Goal: Task Accomplishment & Management: Use online tool/utility

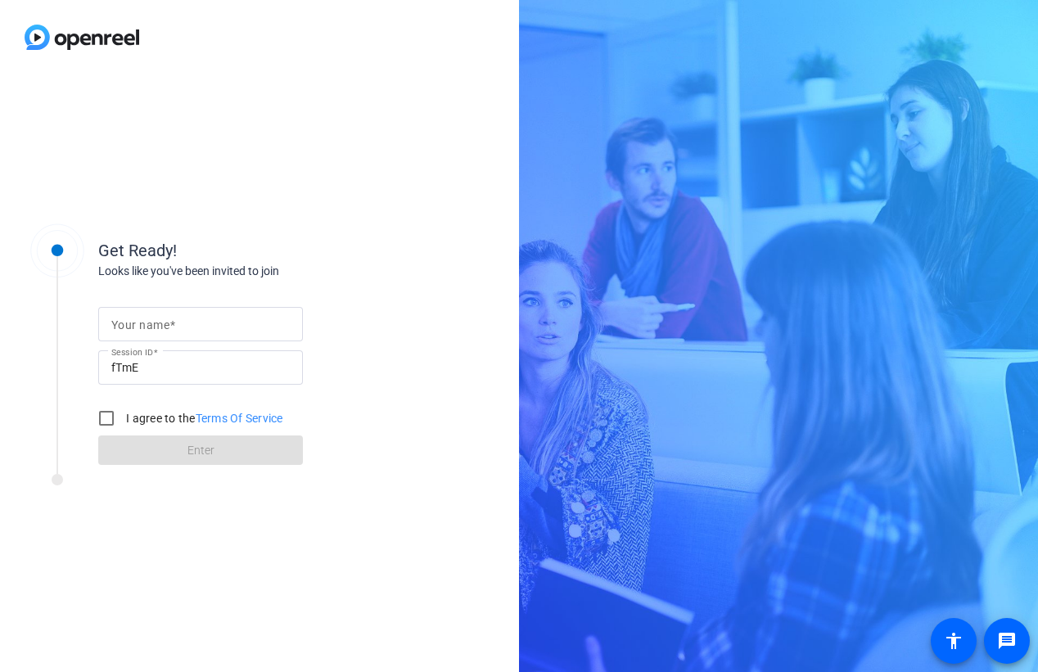
click at [216, 320] on input "Your name" at bounding box center [200, 324] width 178 height 20
type input "[PERSON_NAME]"
click at [106, 420] on input "I agree to the Terms Of Service" at bounding box center [106, 418] width 33 height 33
checkbox input "true"
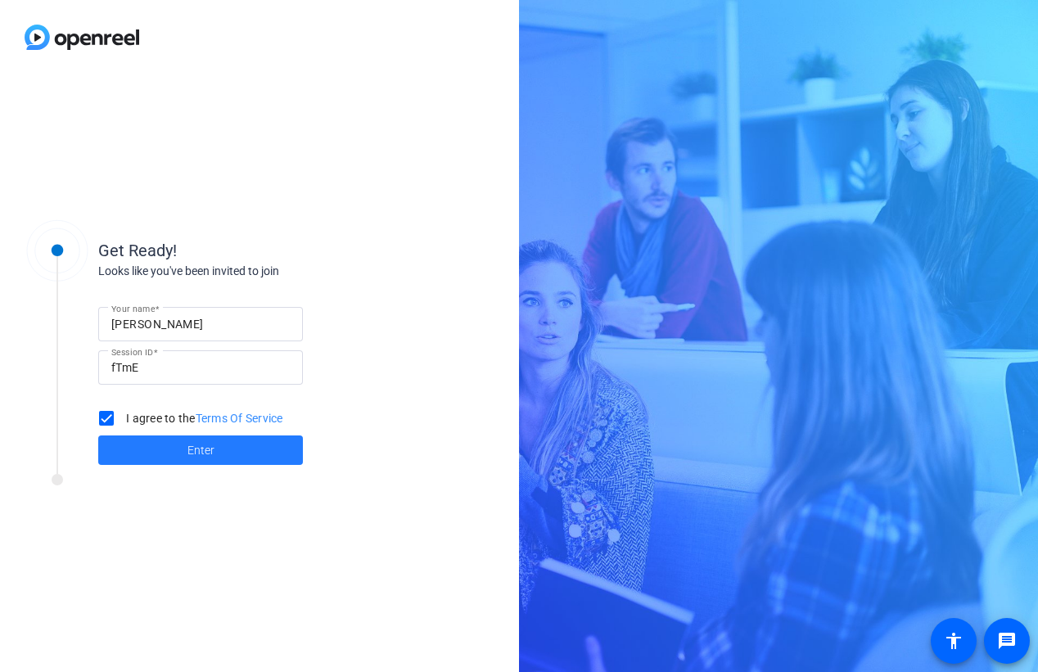
click at [188, 457] on span "Enter" at bounding box center [200, 450] width 27 height 17
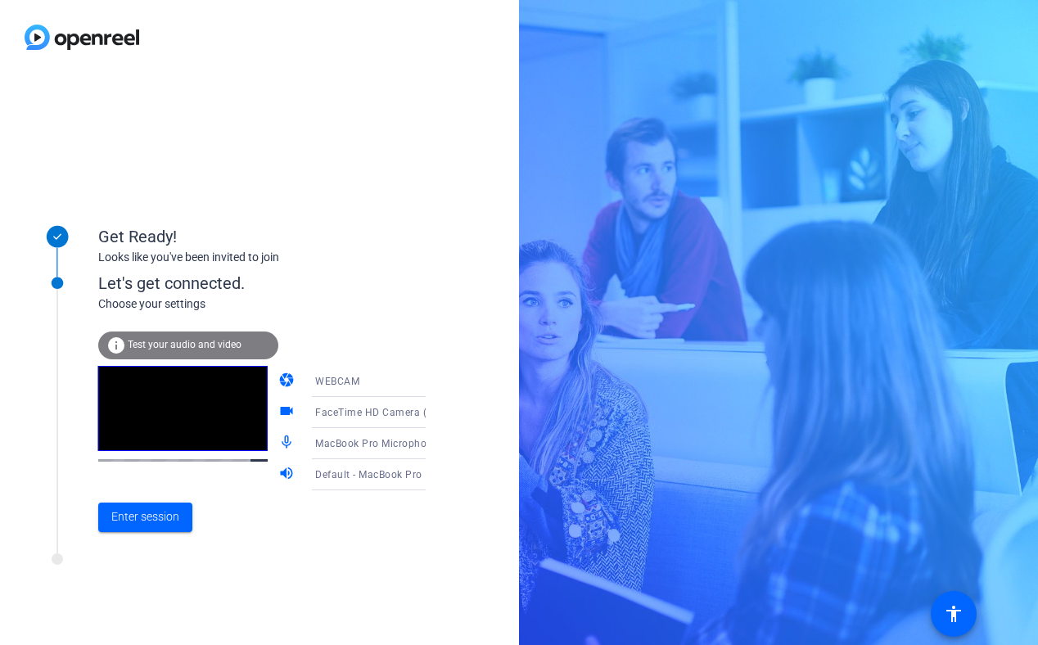
click at [331, 381] on span "WEBCAM" at bounding box center [337, 381] width 44 height 11
click at [331, 381] on div at bounding box center [519, 322] width 1038 height 645
click at [340, 411] on span "FaceTime HD Camera (B6DF:451A)" at bounding box center [399, 411] width 169 height 13
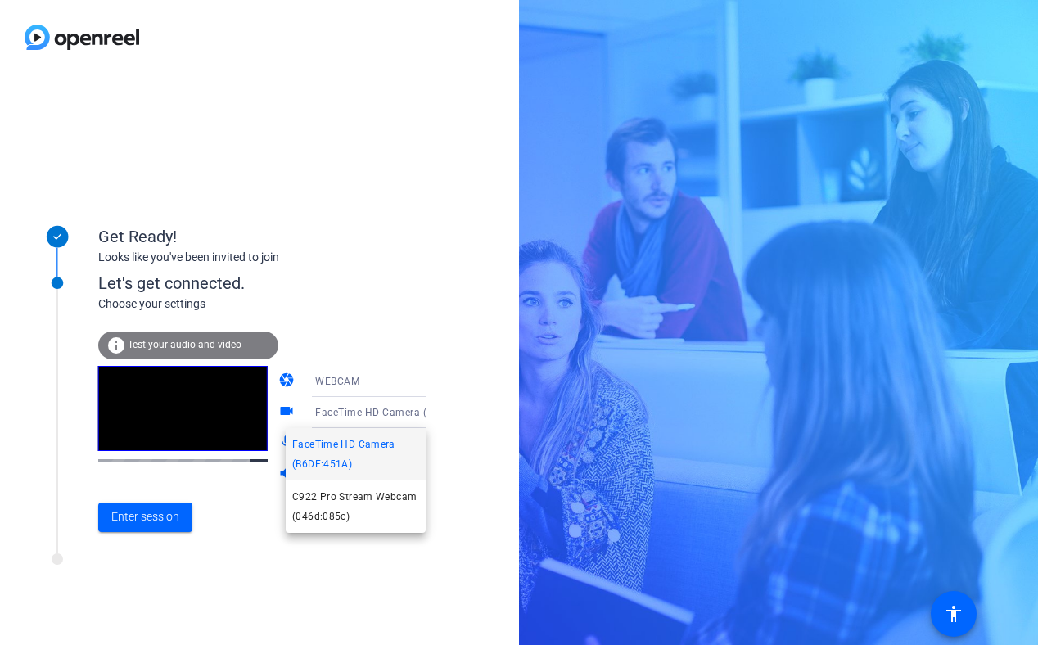
click at [340, 411] on div at bounding box center [519, 322] width 1038 height 645
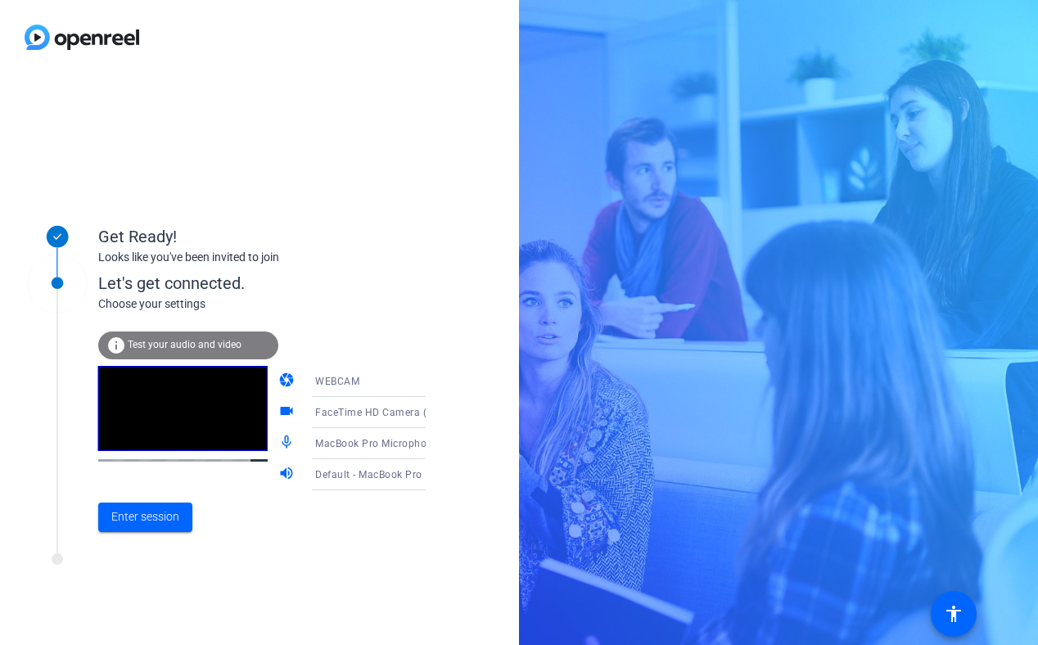
click at [336, 445] on span "MacBook Pro Microphone (Built-in)" at bounding box center [398, 442] width 167 height 13
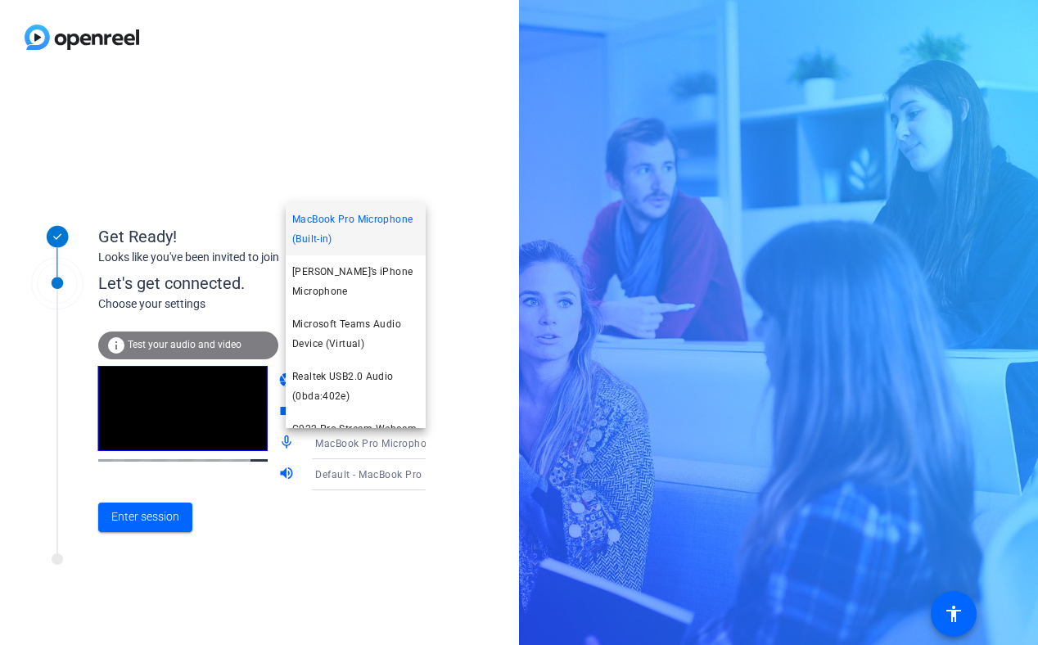
click at [336, 445] on div at bounding box center [519, 322] width 1038 height 645
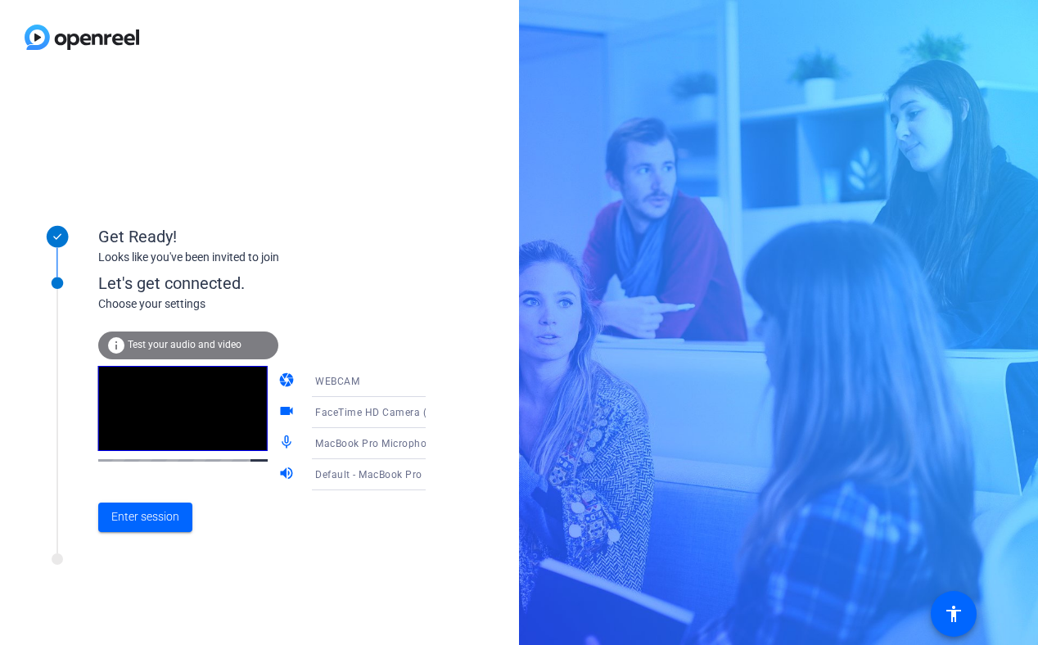
click at [332, 471] on span "Default - MacBook Pro Speakers (Built-in)" at bounding box center [413, 473] width 197 height 13
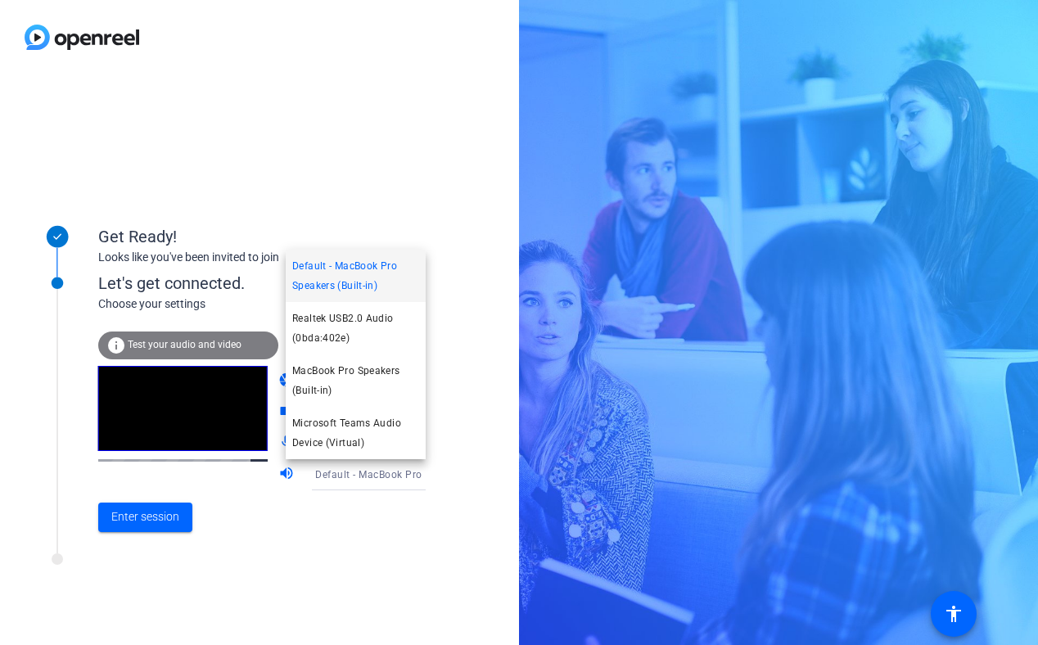
click at [331, 470] on div at bounding box center [519, 322] width 1038 height 645
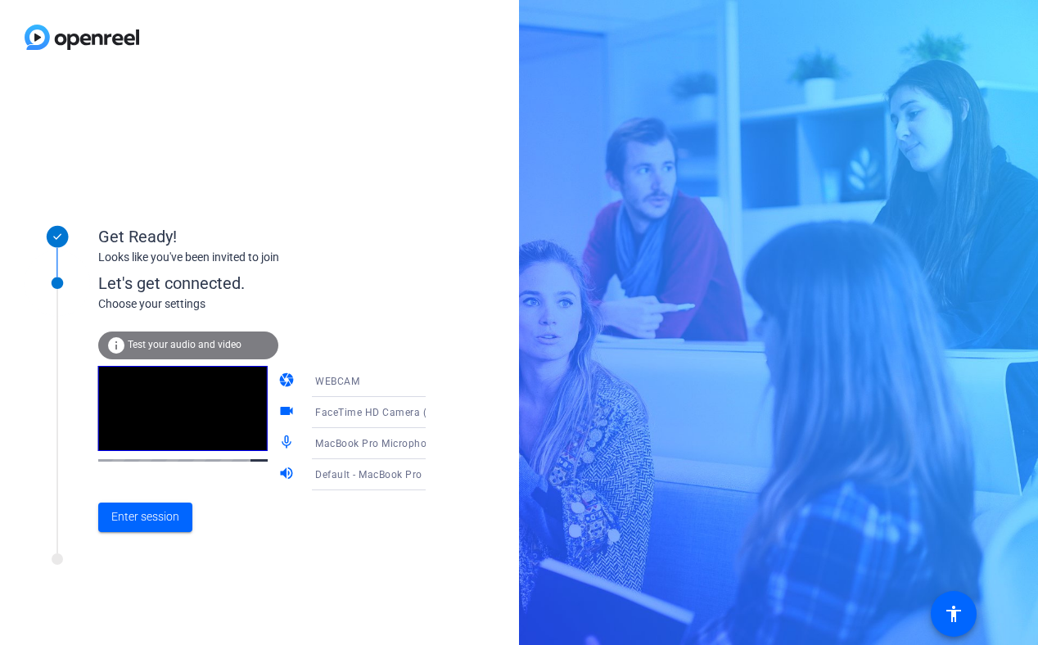
click at [190, 340] on span "Test your audio and video" at bounding box center [185, 344] width 114 height 11
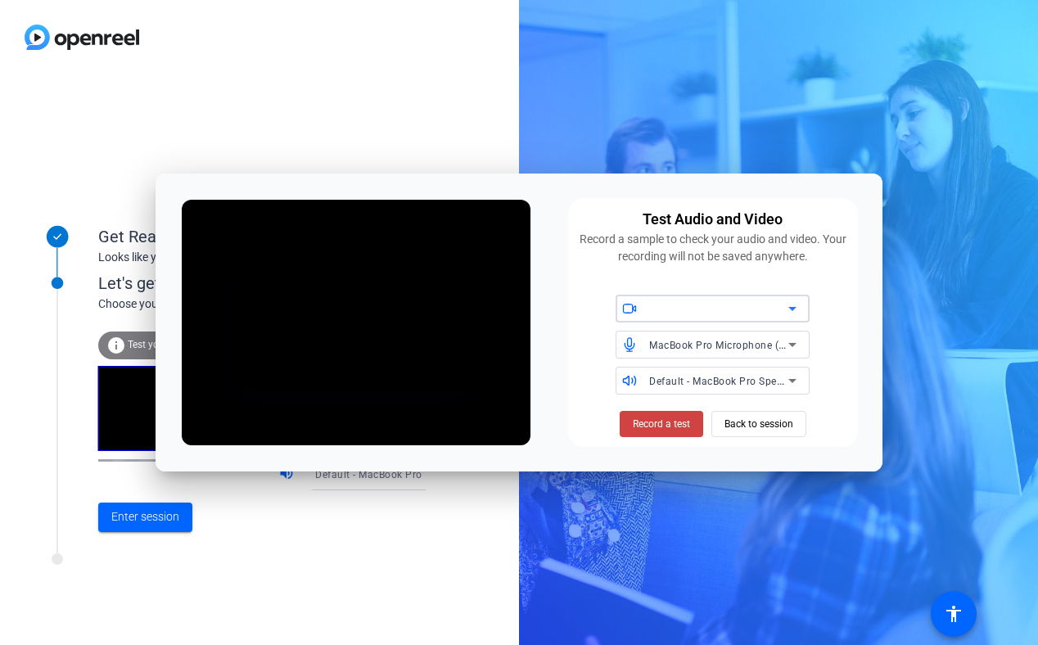
click at [797, 306] on icon at bounding box center [792, 309] width 20 height 20
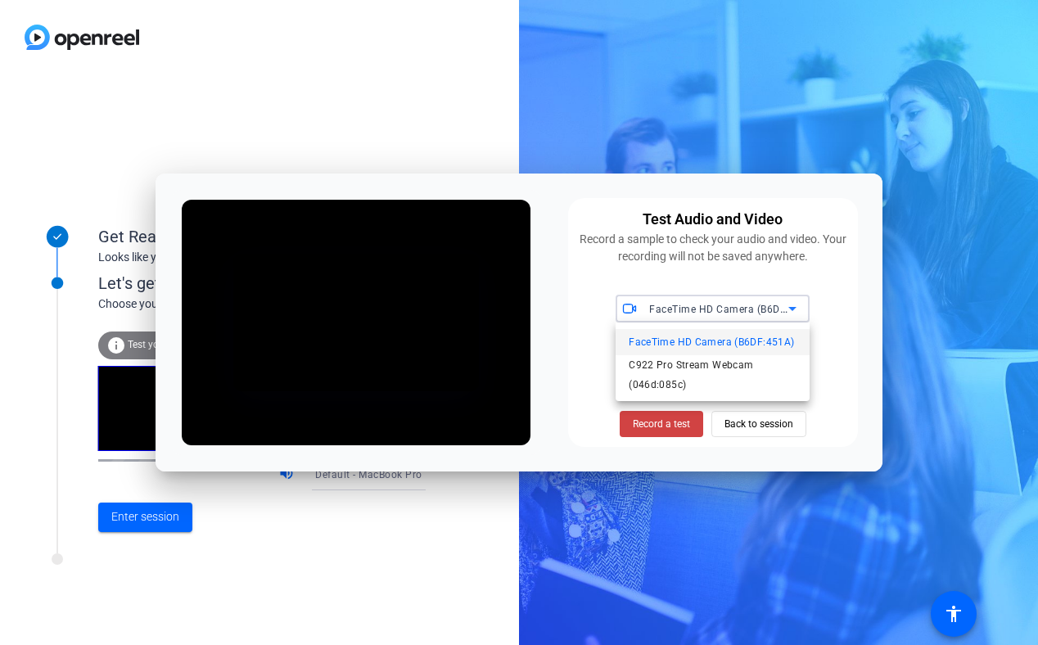
click at [797, 306] on div at bounding box center [519, 322] width 1038 height 645
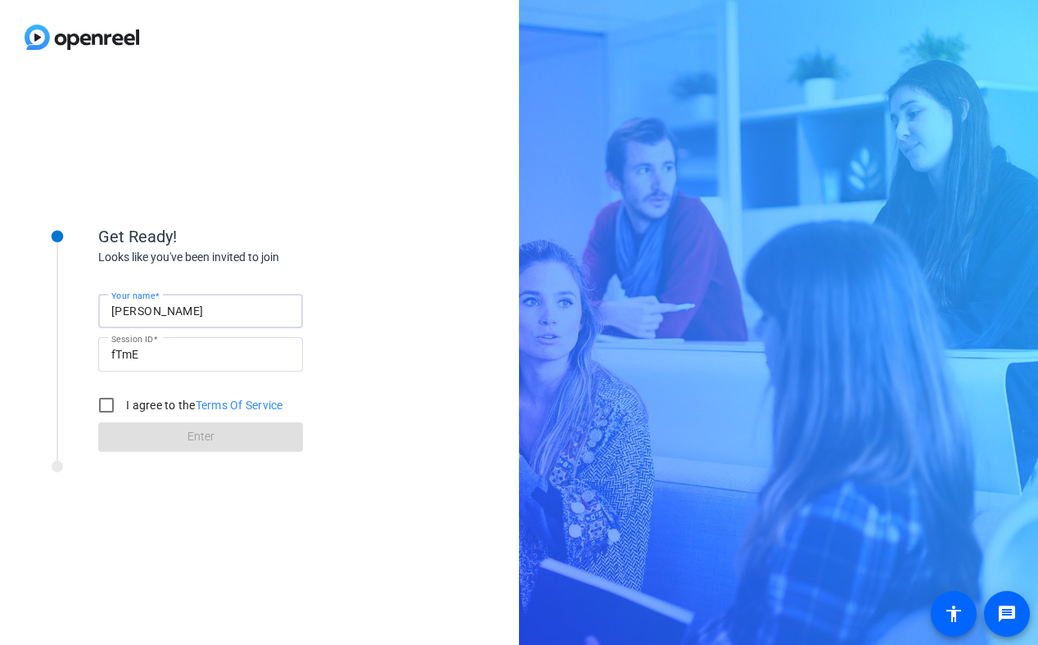
type input "[PERSON_NAME]"
click at [102, 407] on input "I agree to the Terms Of Service" at bounding box center [106, 405] width 33 height 33
checkbox input "true"
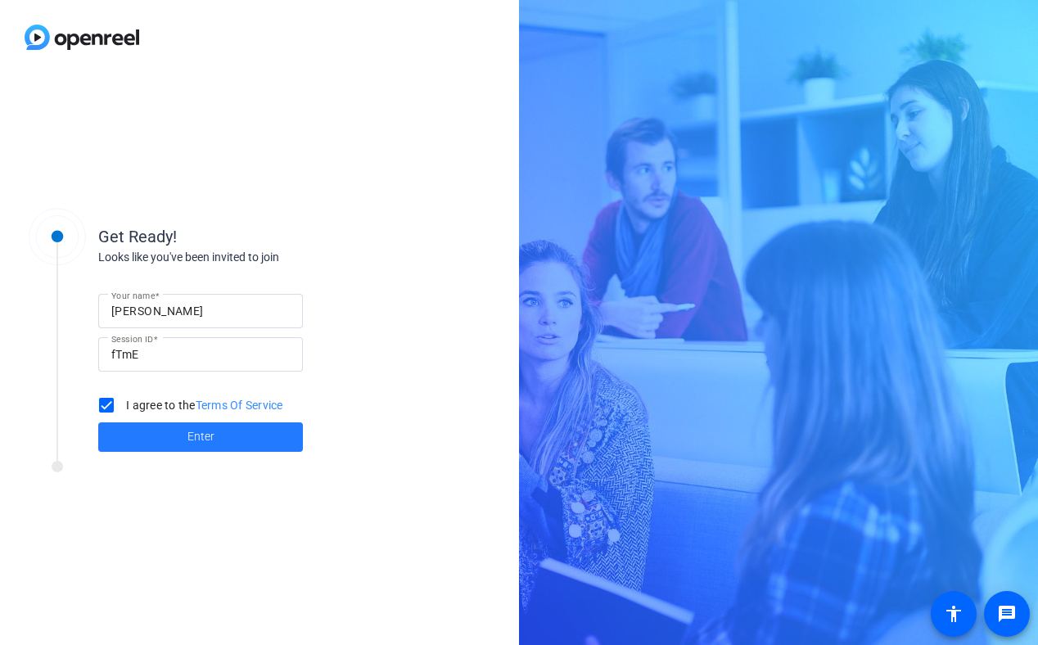
click at [197, 441] on span "Enter" at bounding box center [200, 436] width 27 height 17
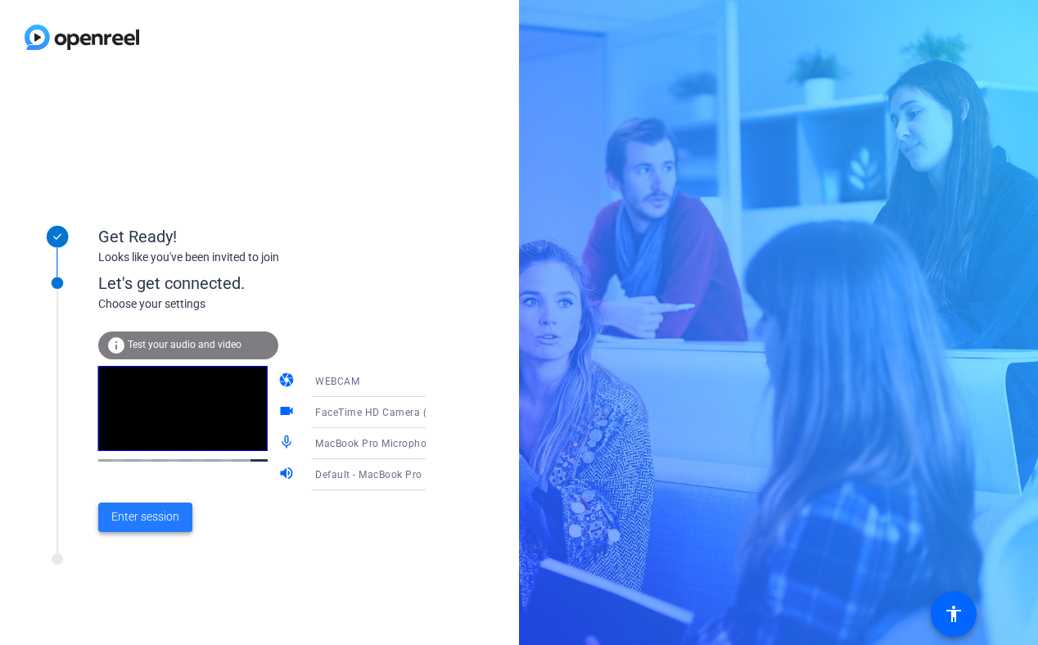
click at [162, 523] on span "Enter session" at bounding box center [145, 516] width 68 height 17
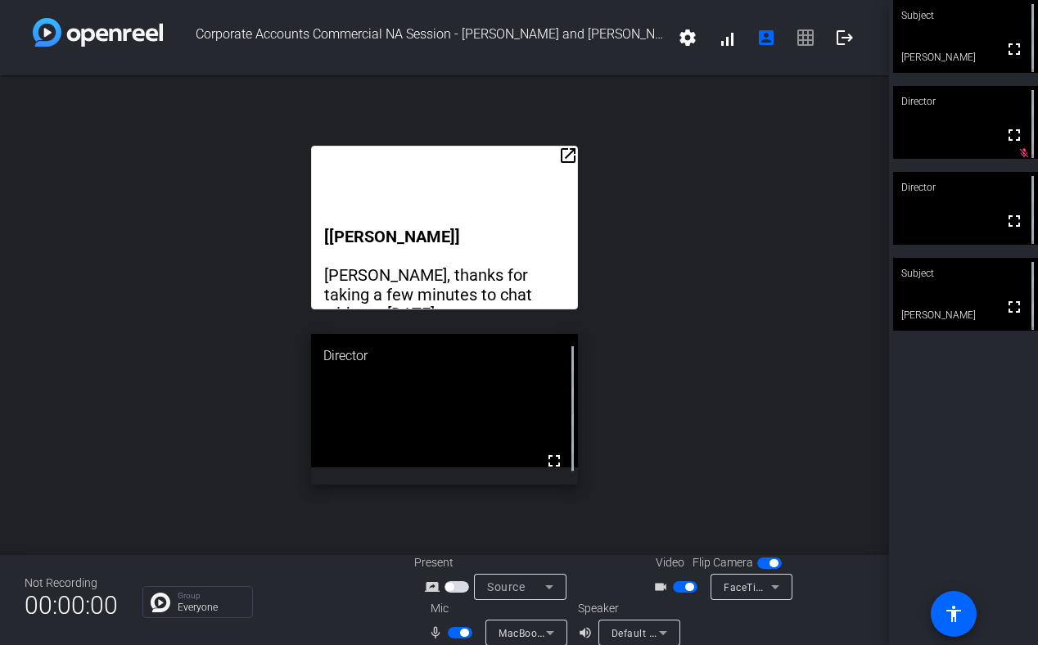
click at [561, 160] on mat-icon "open_in_new" at bounding box center [568, 156] width 20 height 20
